Goal: Navigation & Orientation: Find specific page/section

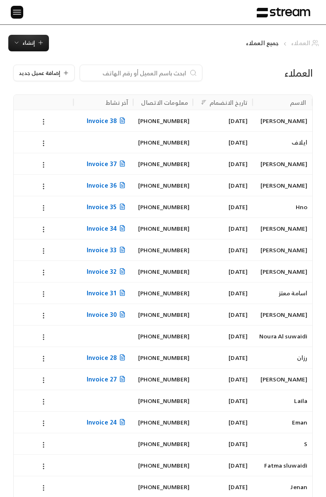
click at [309, 46] on link "العملاء" at bounding box center [306, 43] width 30 height 8
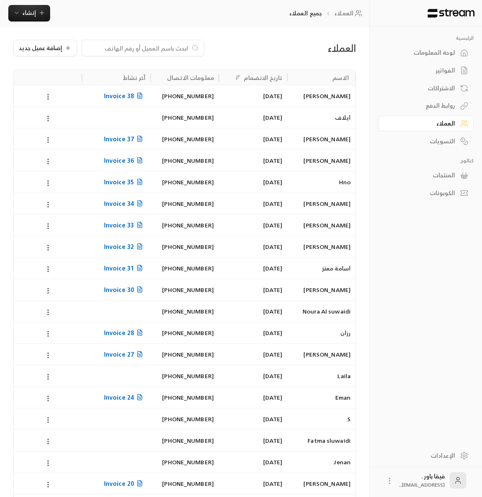
click at [325, 57] on div "لوحة المعلومات" at bounding box center [421, 52] width 67 height 8
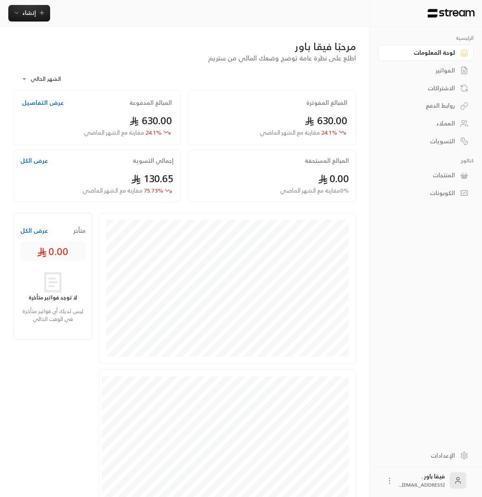
click at [325, 87] on div "الاشتراكات" at bounding box center [421, 88] width 67 height 8
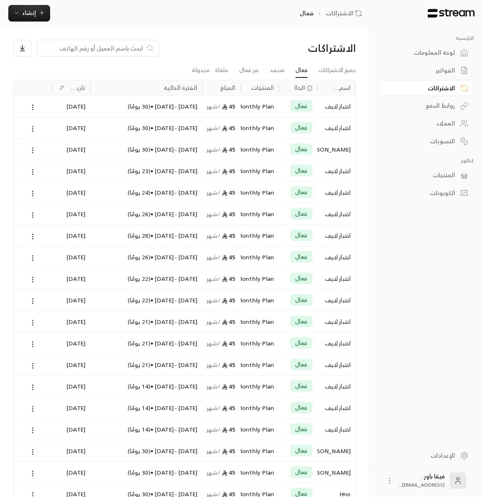
click at [325, 124] on div "العملاء" at bounding box center [421, 123] width 67 height 8
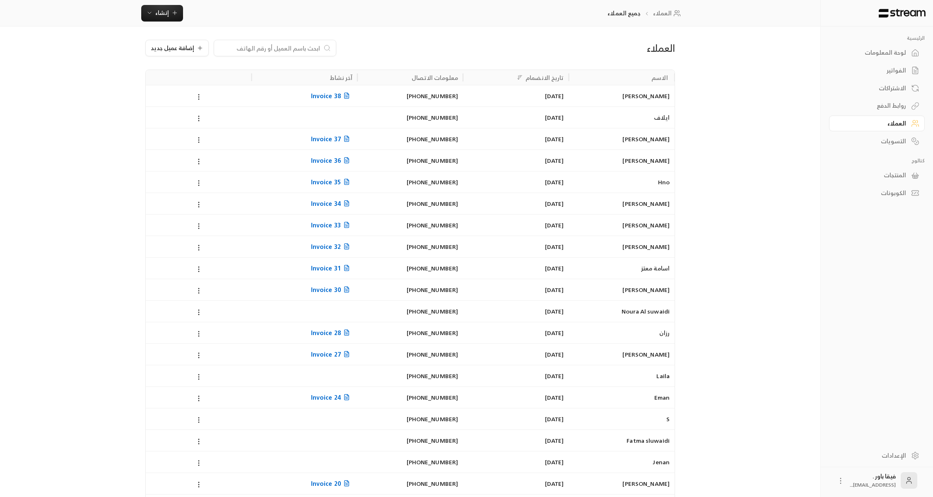
click at [82, 74] on div "الرئيسية لوحة المعلومات الفواتير الاشتراكات روابط الدفع العملاء التسويات كتالوج…" at bounding box center [466, 321] width 933 height 643
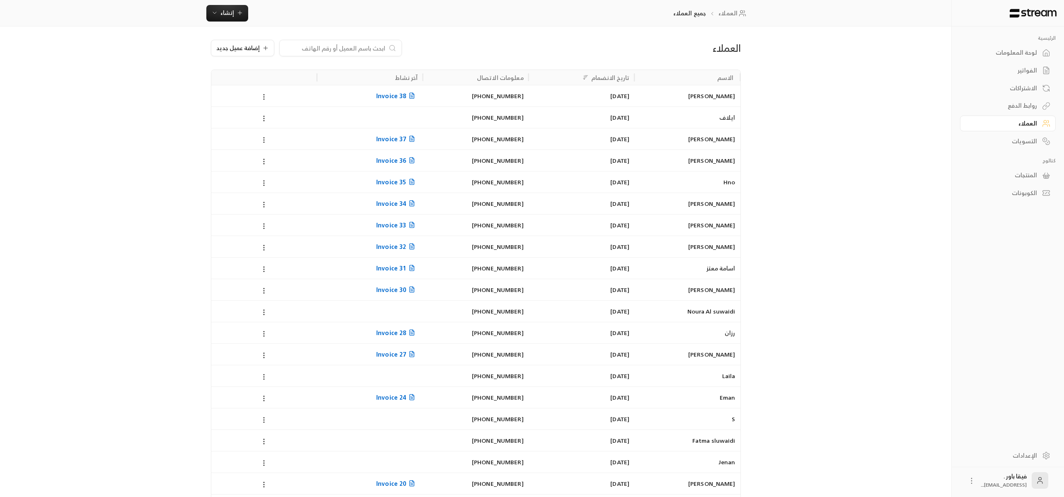
click at [1041, 57] on link "لوحة المعلومات" at bounding box center [1008, 53] width 96 height 16
